Goal: Task Accomplishment & Management: Manage account settings

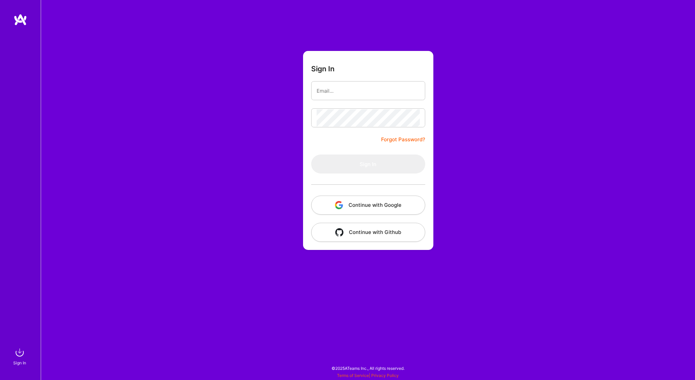
click at [360, 203] on button "Continue with Google" at bounding box center [368, 204] width 114 height 19
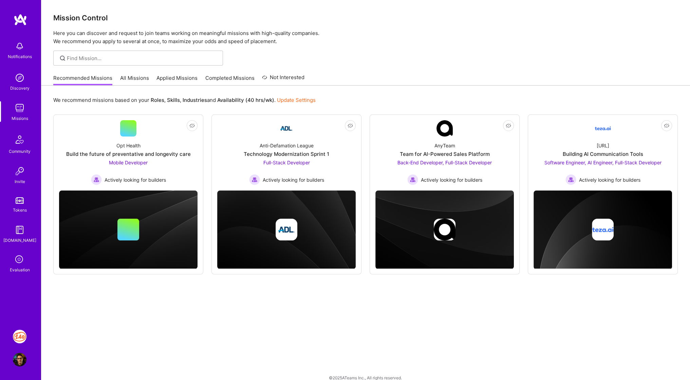
click at [18, 257] on icon at bounding box center [19, 259] width 13 height 13
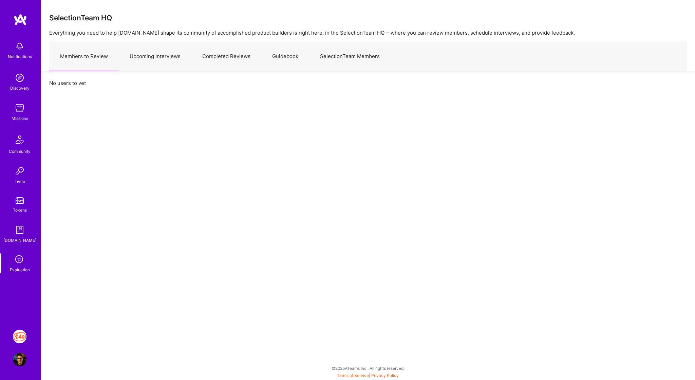
click at [147, 53] on link "Upcoming Interviews" at bounding box center [155, 57] width 73 height 30
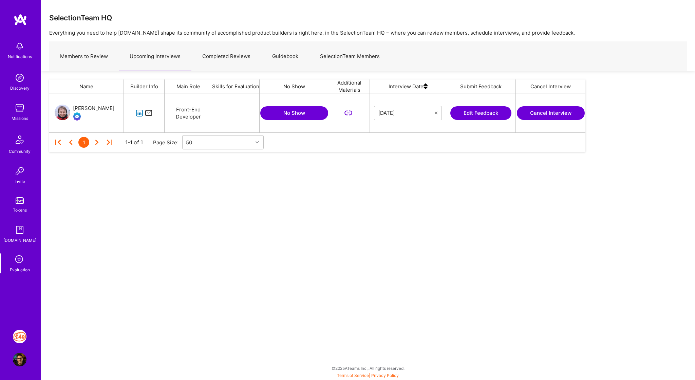
scroll to position [34, 531]
click at [542, 112] on button "Cancel Interview" at bounding box center [551, 113] width 68 height 14
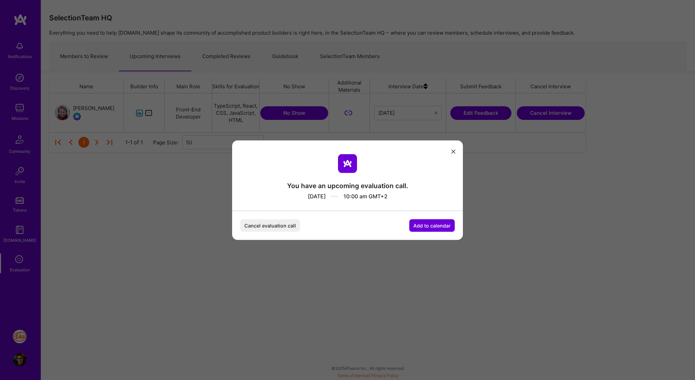
click at [262, 225] on button "Cancel evaluation call" at bounding box center [270, 225] width 60 height 13
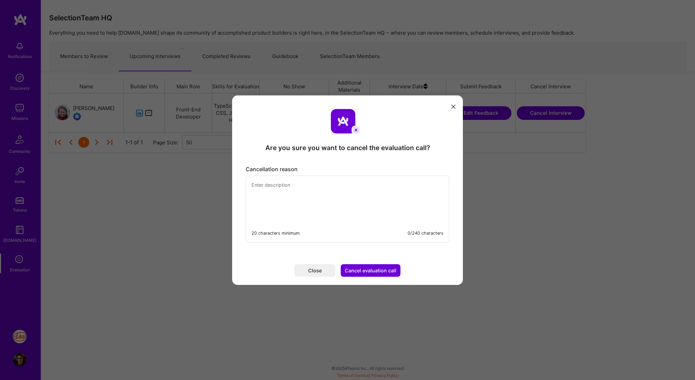
click at [358, 211] on textarea "modal" at bounding box center [347, 199] width 203 height 46
type textarea "R"
